Goal: Find specific page/section: Find specific page/section

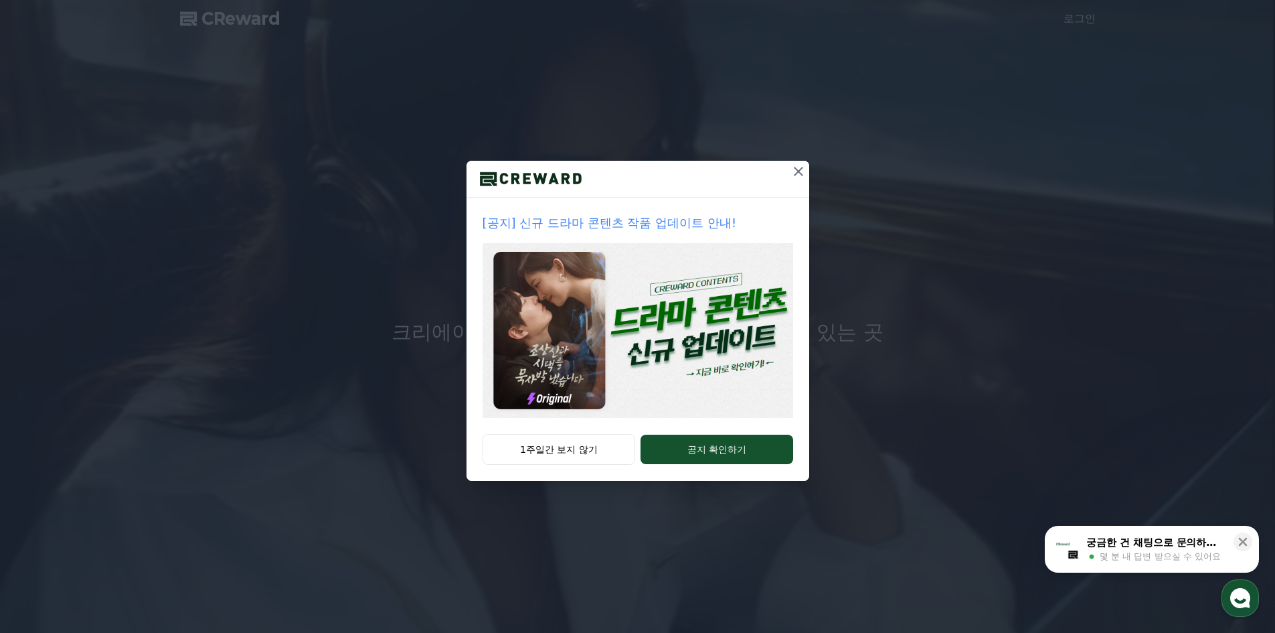
click at [596, 442] on button "1주일간 보지 않기" at bounding box center [559, 449] width 153 height 31
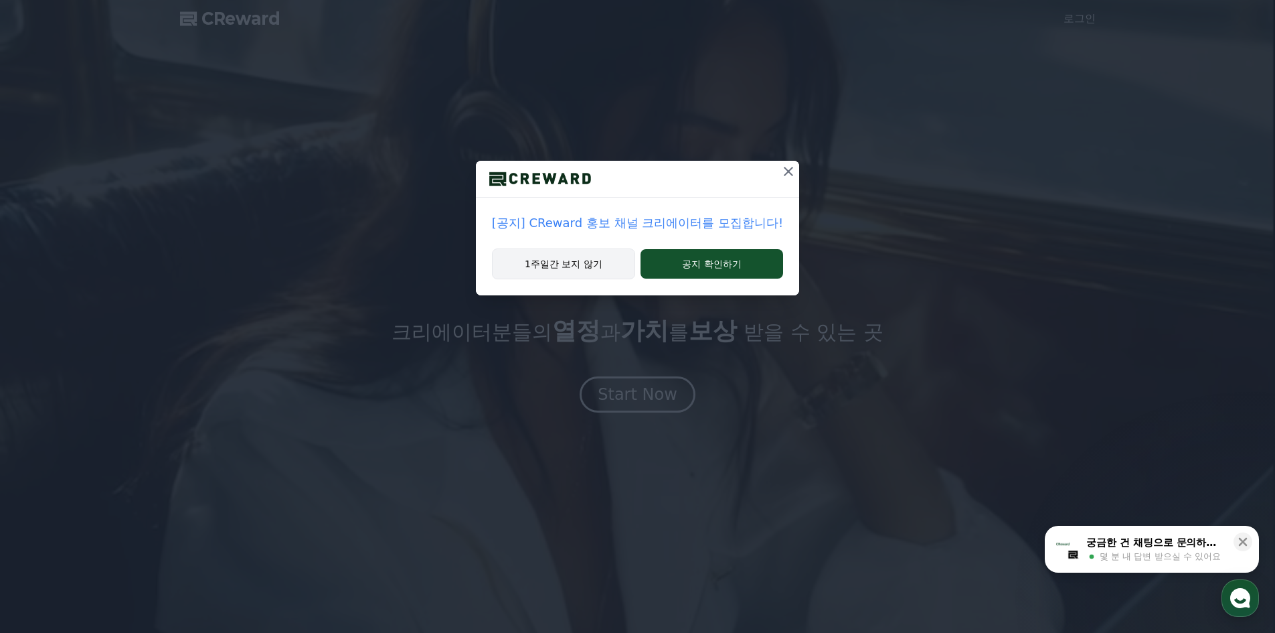
click at [626, 277] on div "1주일간 보지 않기 공지 확인하기" at bounding box center [637, 271] width 323 height 47
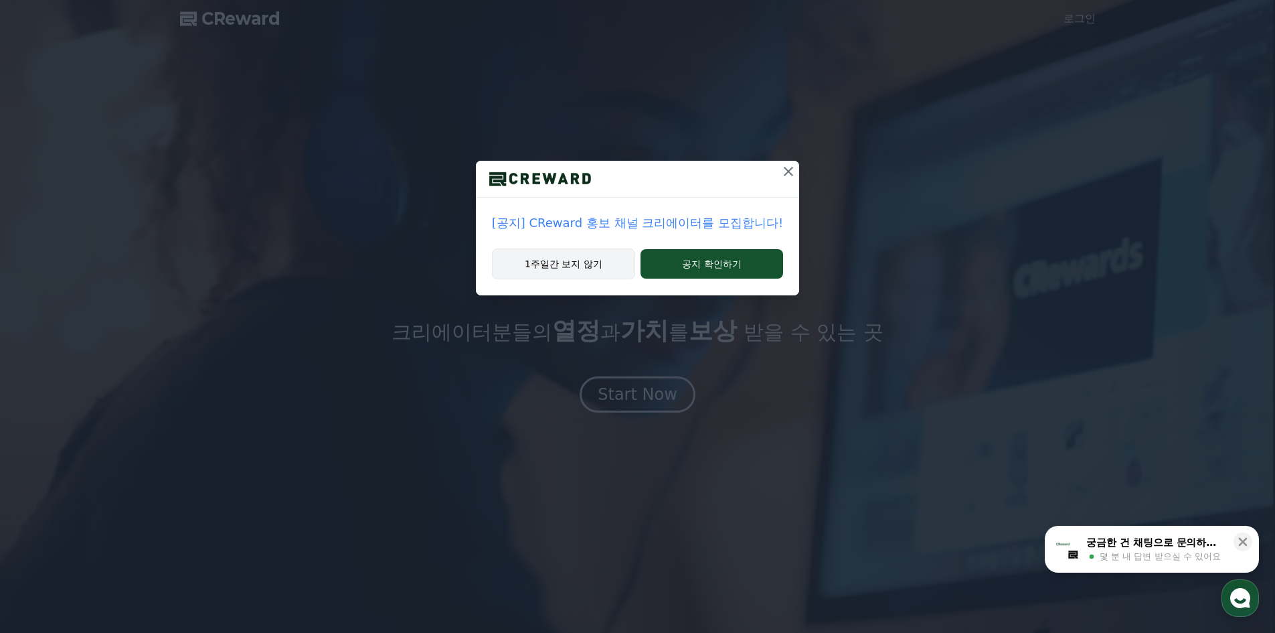
click at [601, 262] on button "1주일간 보지 않기" at bounding box center [563, 263] width 143 height 31
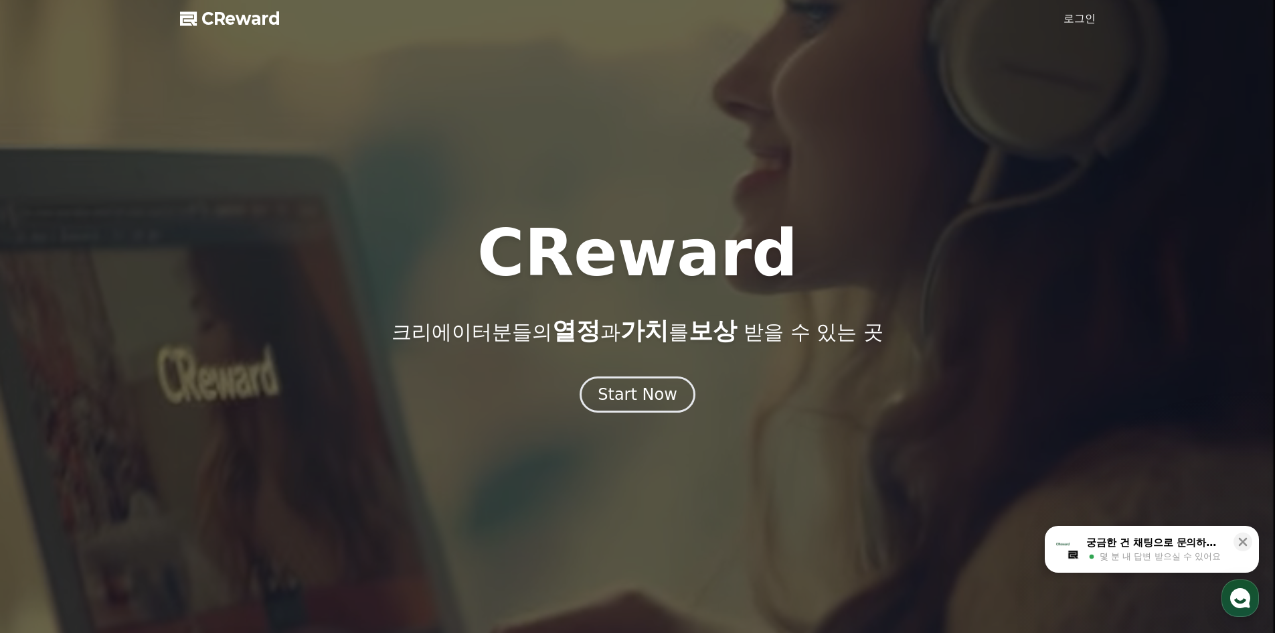
click at [603, 376] on div "Start Now" at bounding box center [637, 394] width 1275 height 36
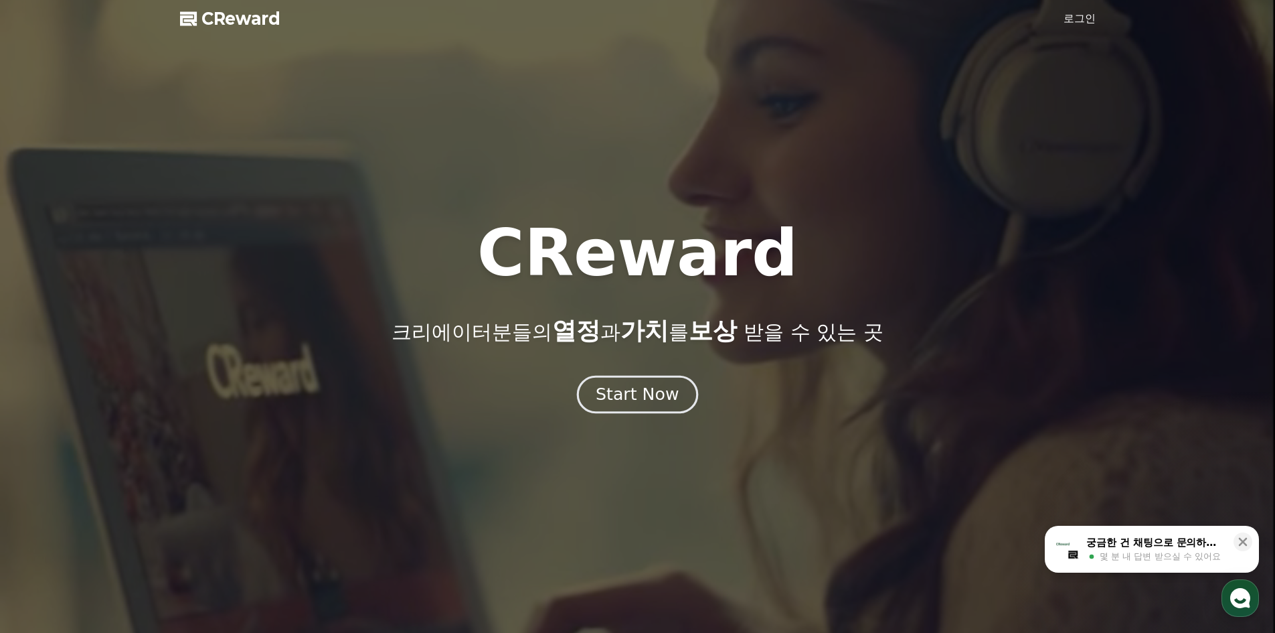
click at [604, 376] on button "Start Now" at bounding box center [637, 394] width 121 height 38
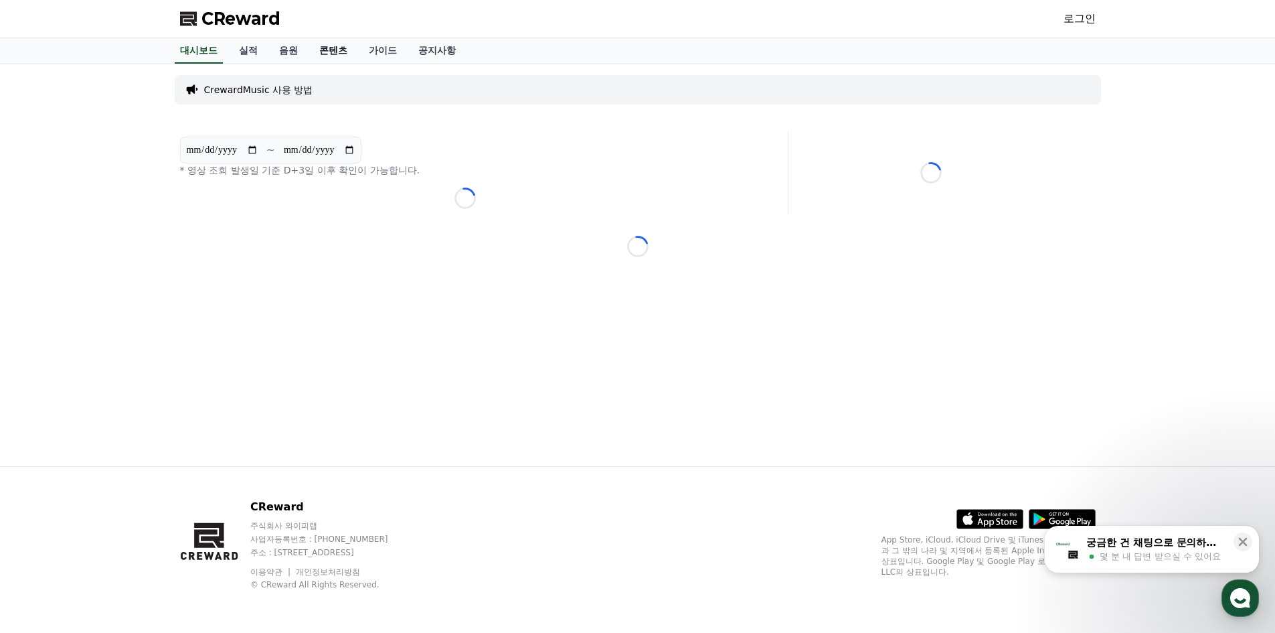
click at [339, 50] on link "콘텐츠" at bounding box center [334, 50] width 50 height 25
